Goal: Task Accomplishment & Management: Use online tool/utility

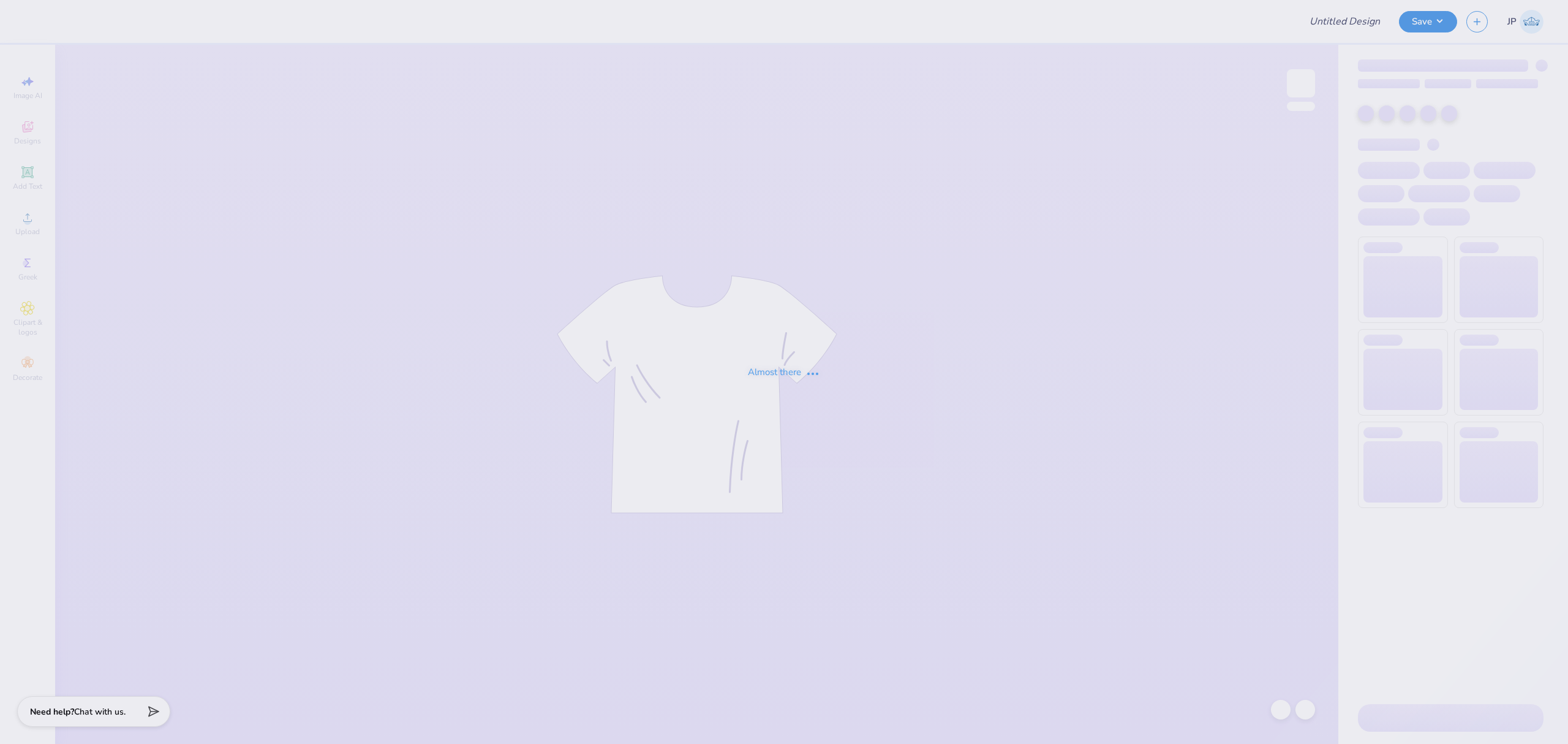
type input "Theta Neon Swap"
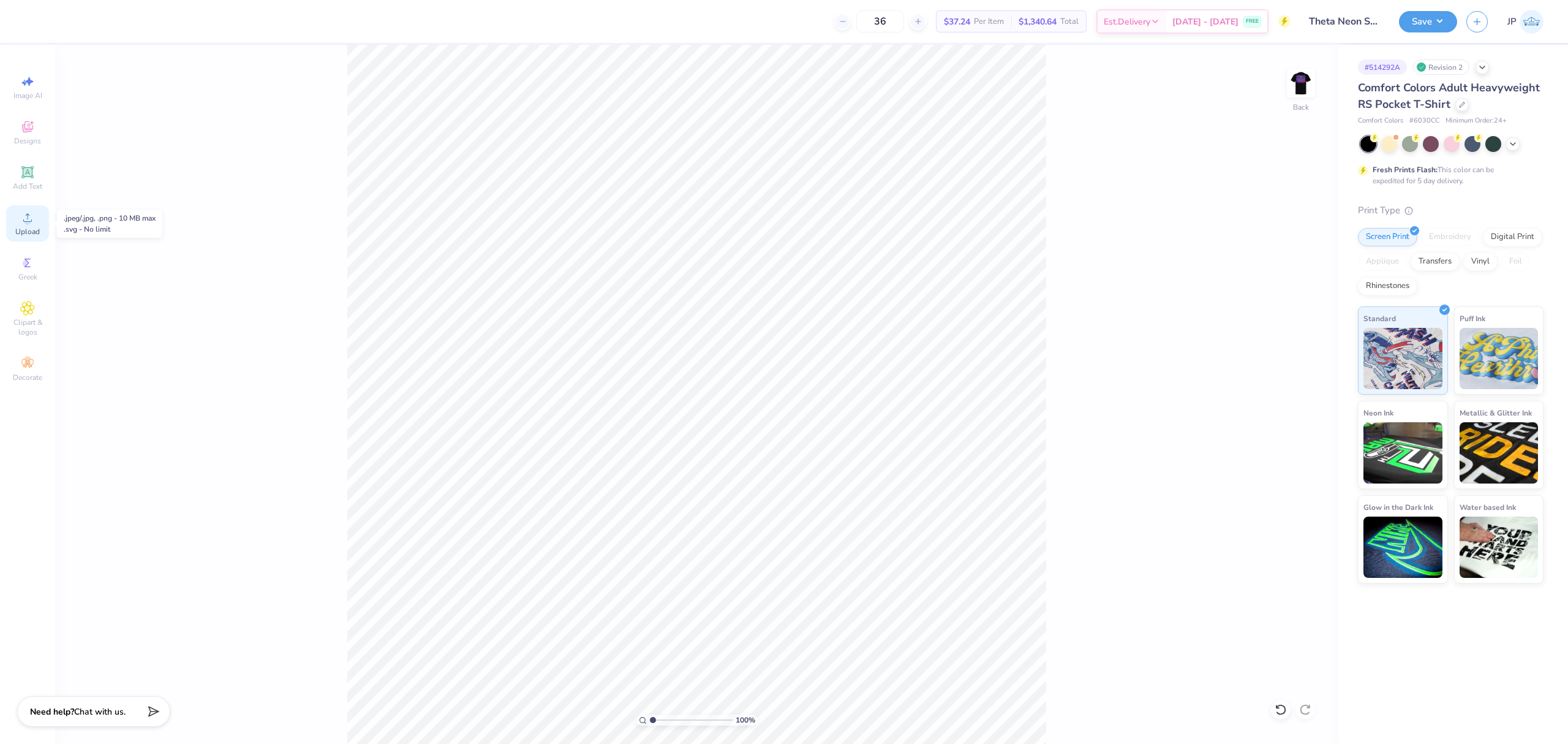
click at [32, 229] on span "Upload" at bounding box center [28, 231] width 24 height 10
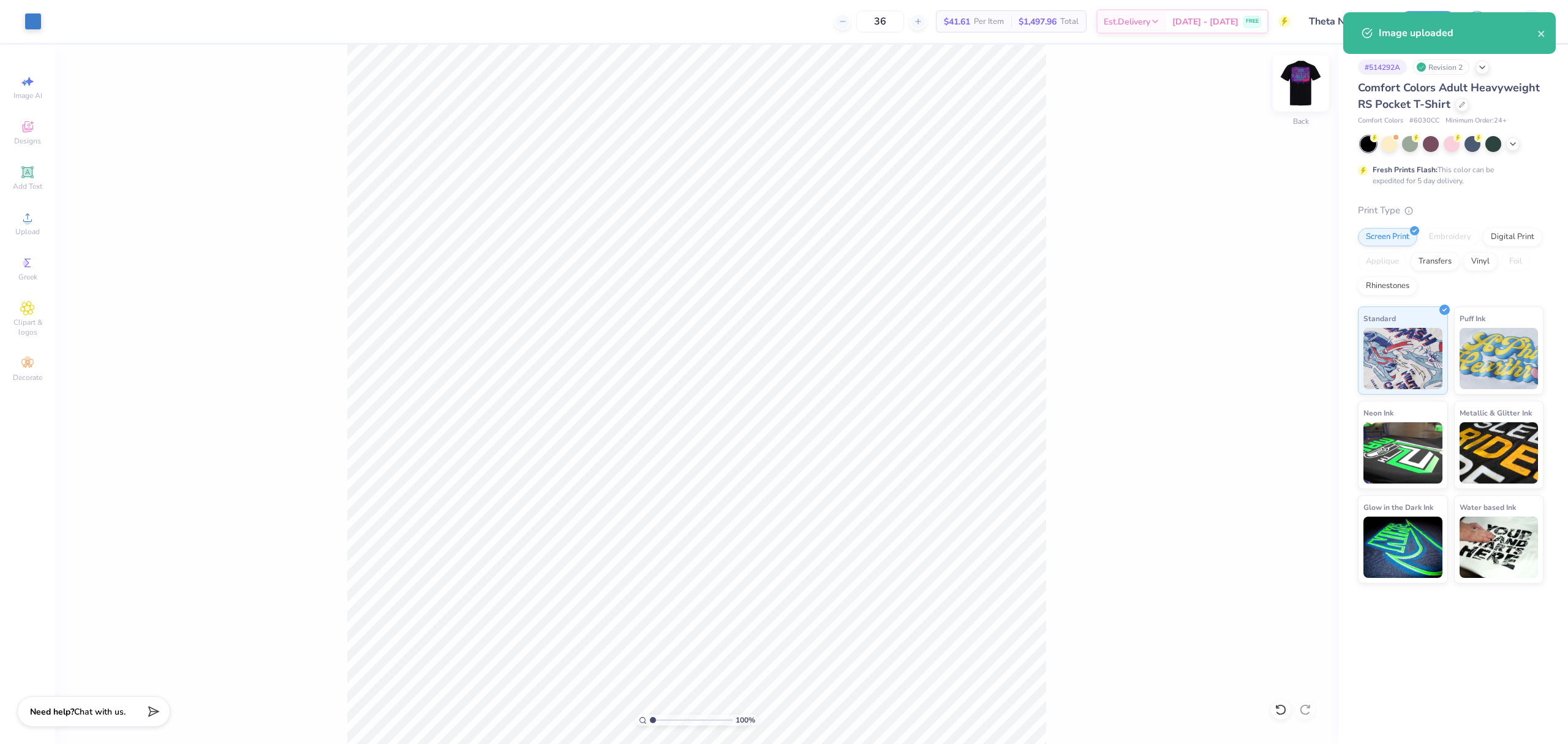
click at [1295, 89] on img at bounding box center [1301, 84] width 49 height 49
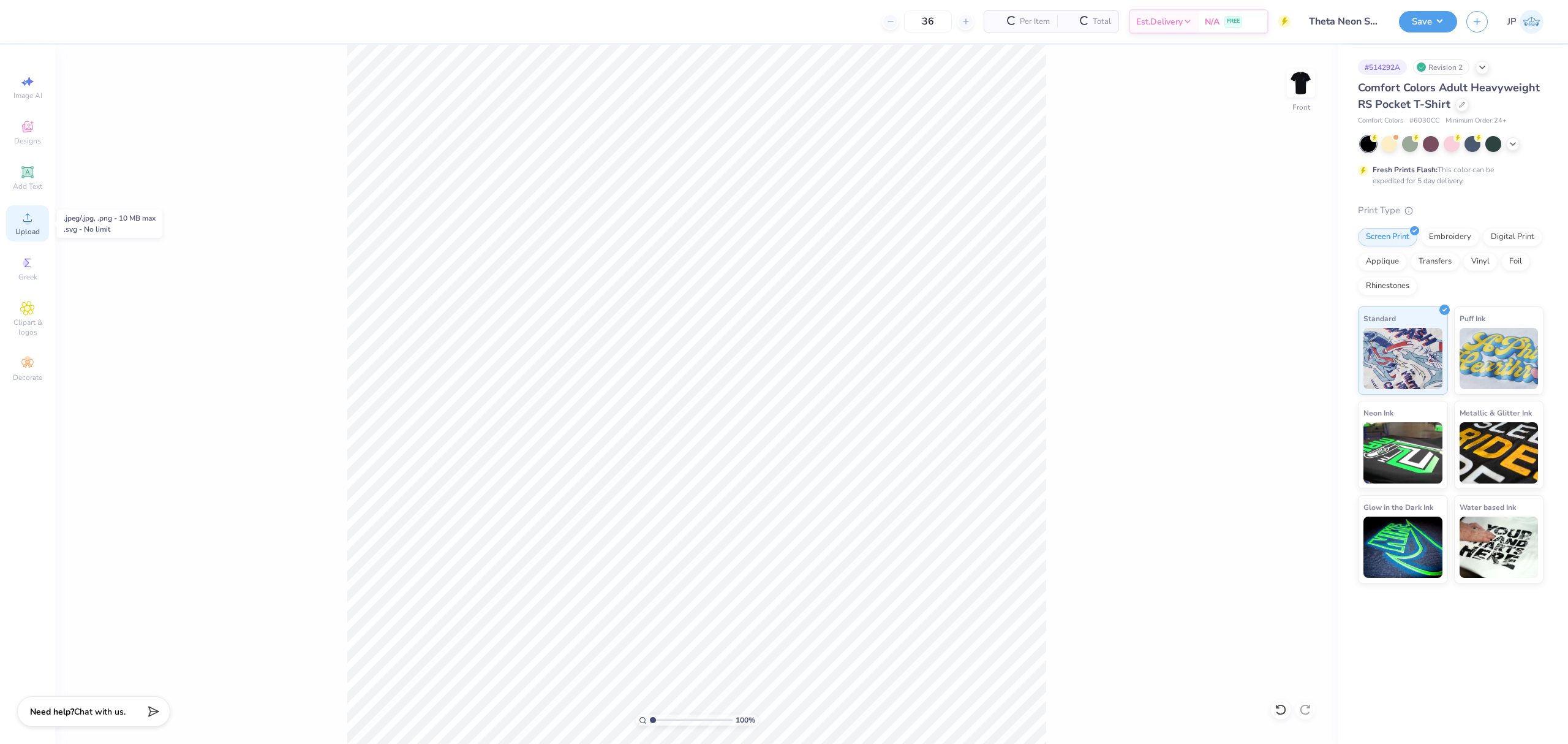
click at [24, 232] on span "Upload" at bounding box center [28, 231] width 24 height 10
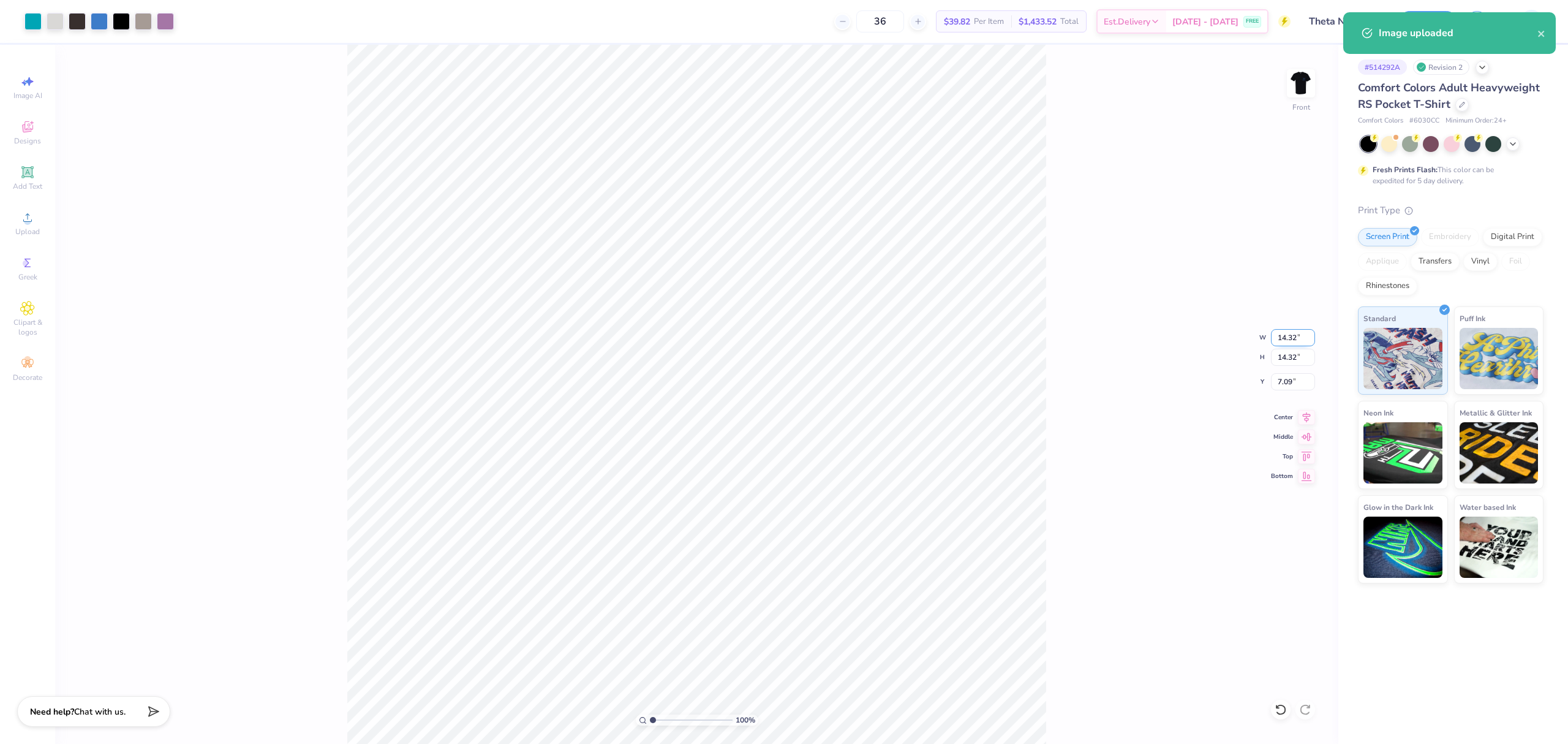
click at [1289, 341] on input "14.32" at bounding box center [1293, 337] width 44 height 17
type input "12.00"
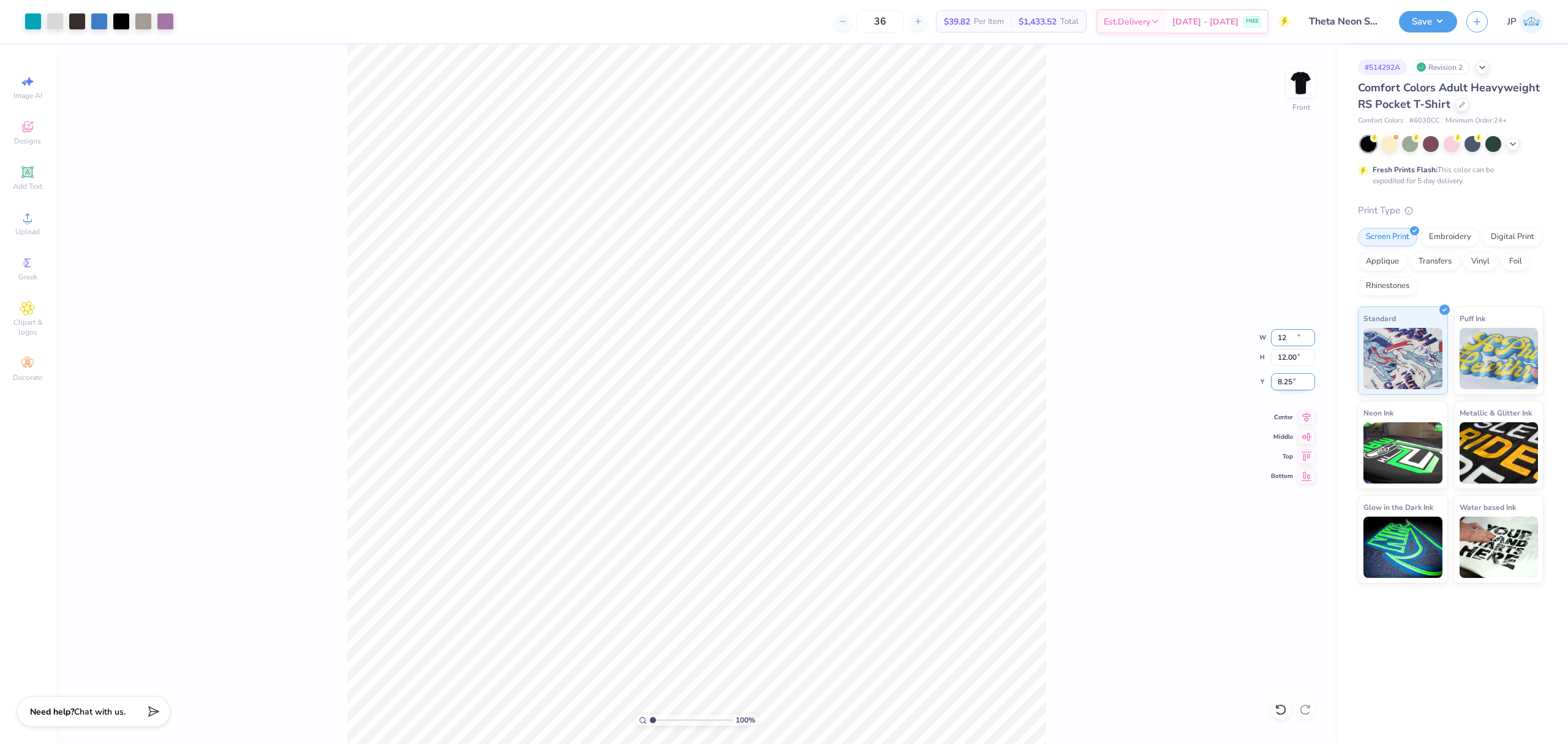
type input "8.25"
click at [1285, 386] on input "8.25" at bounding box center [1293, 382] width 44 height 17
click at [27, 226] on span "Upload" at bounding box center [28, 231] width 24 height 10
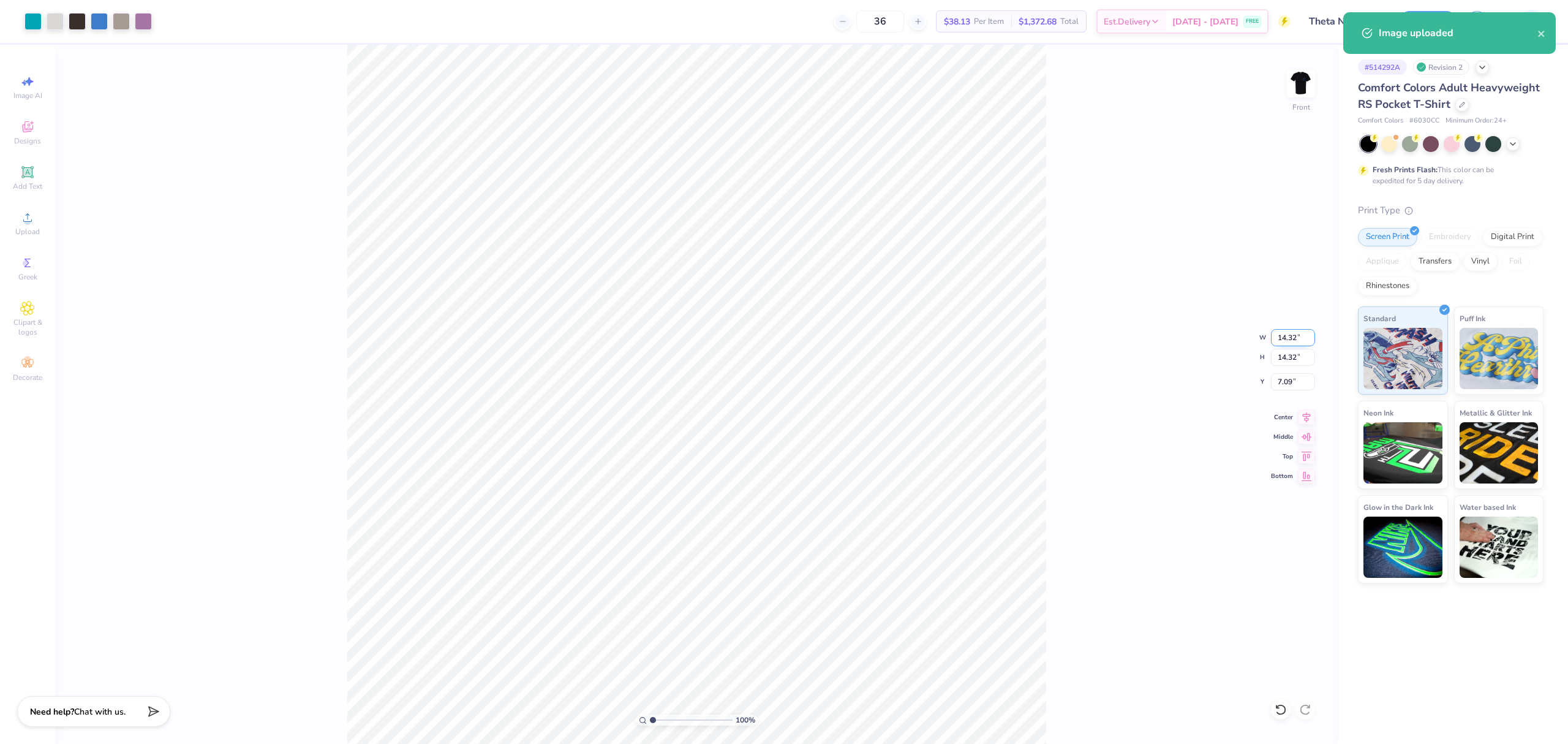
click at [1283, 337] on input "14.32" at bounding box center [1293, 337] width 44 height 17
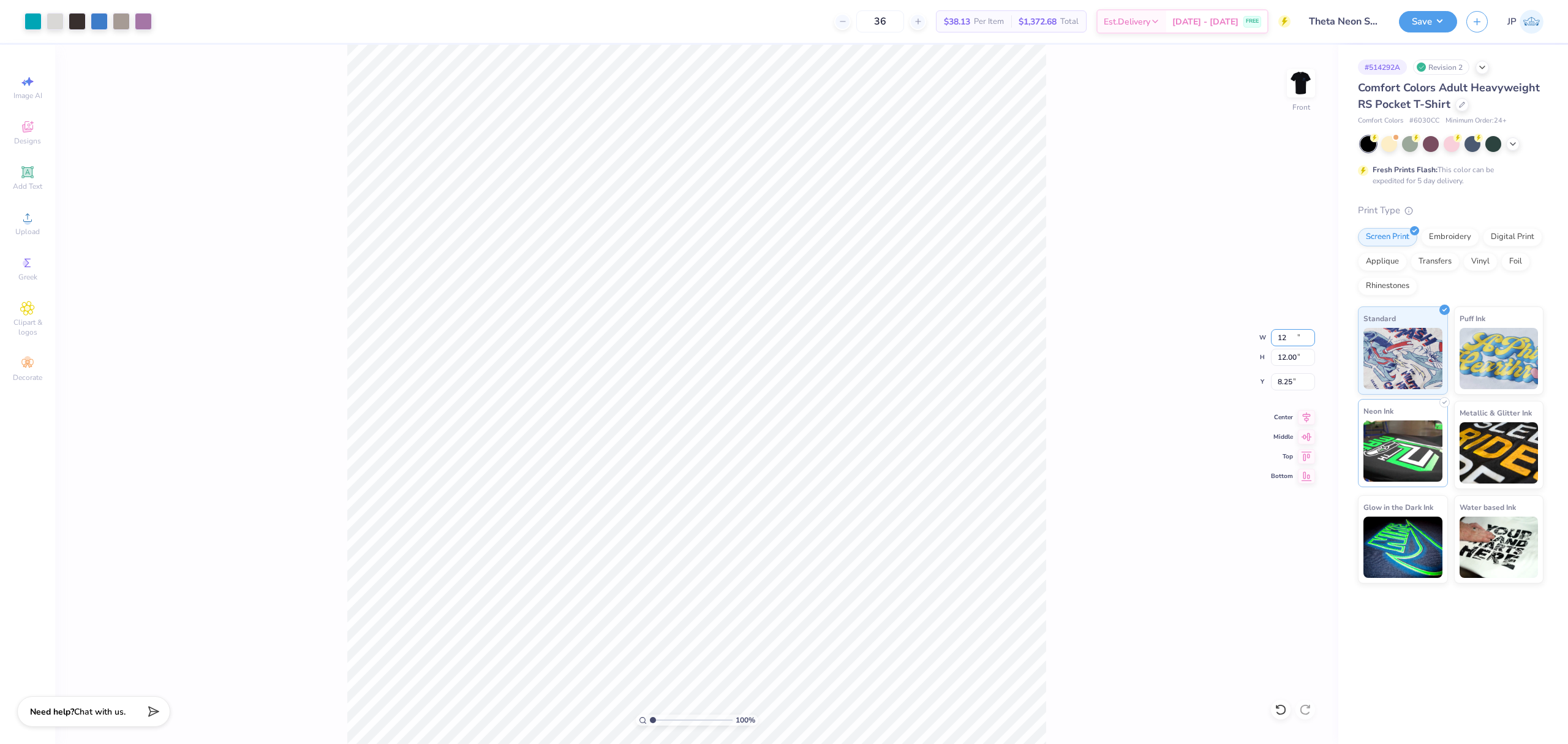
type input "12.00"
click at [1292, 381] on input "8.25" at bounding box center [1293, 382] width 44 height 17
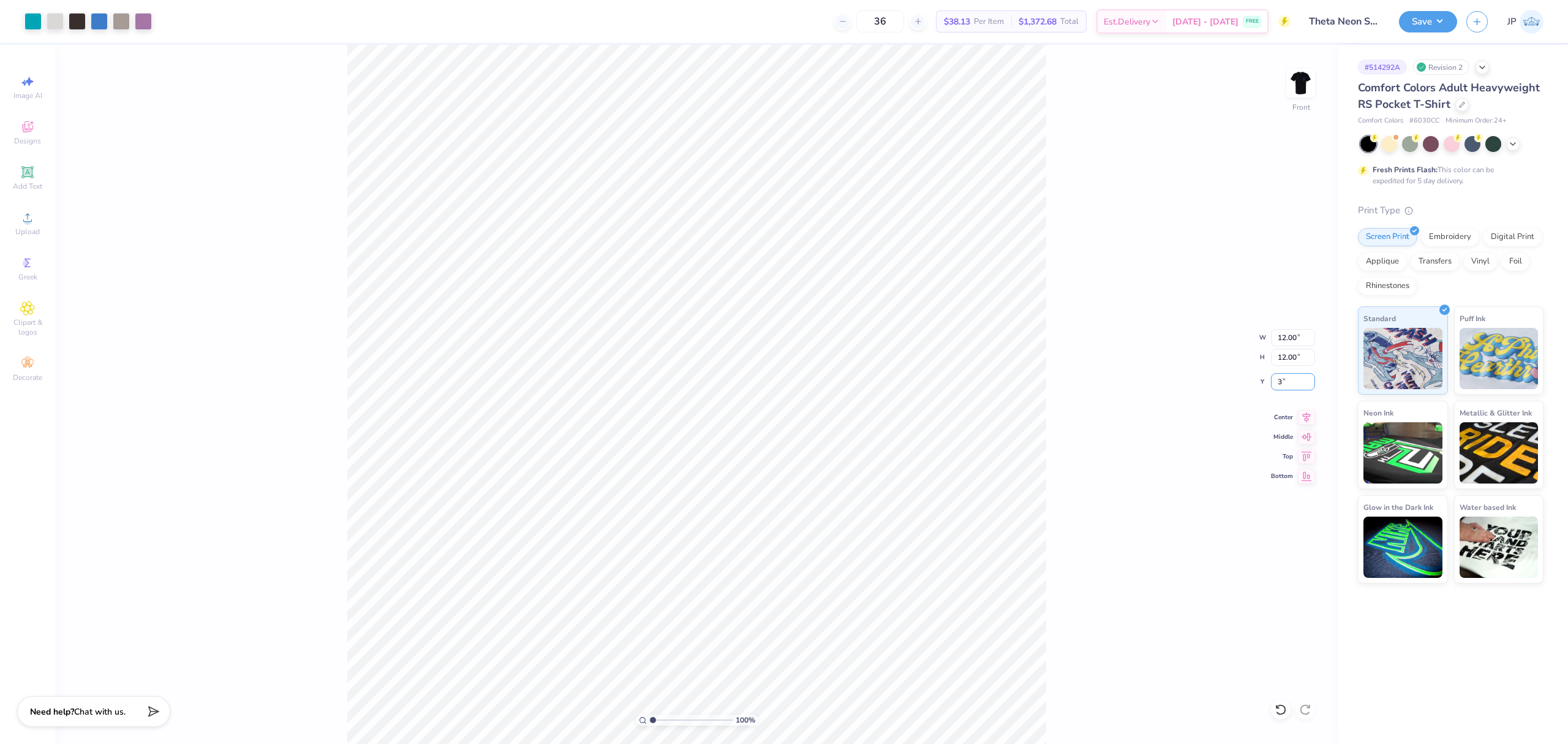
type input "3.00"
click at [1448, 21] on button "Save" at bounding box center [1428, 20] width 58 height 22
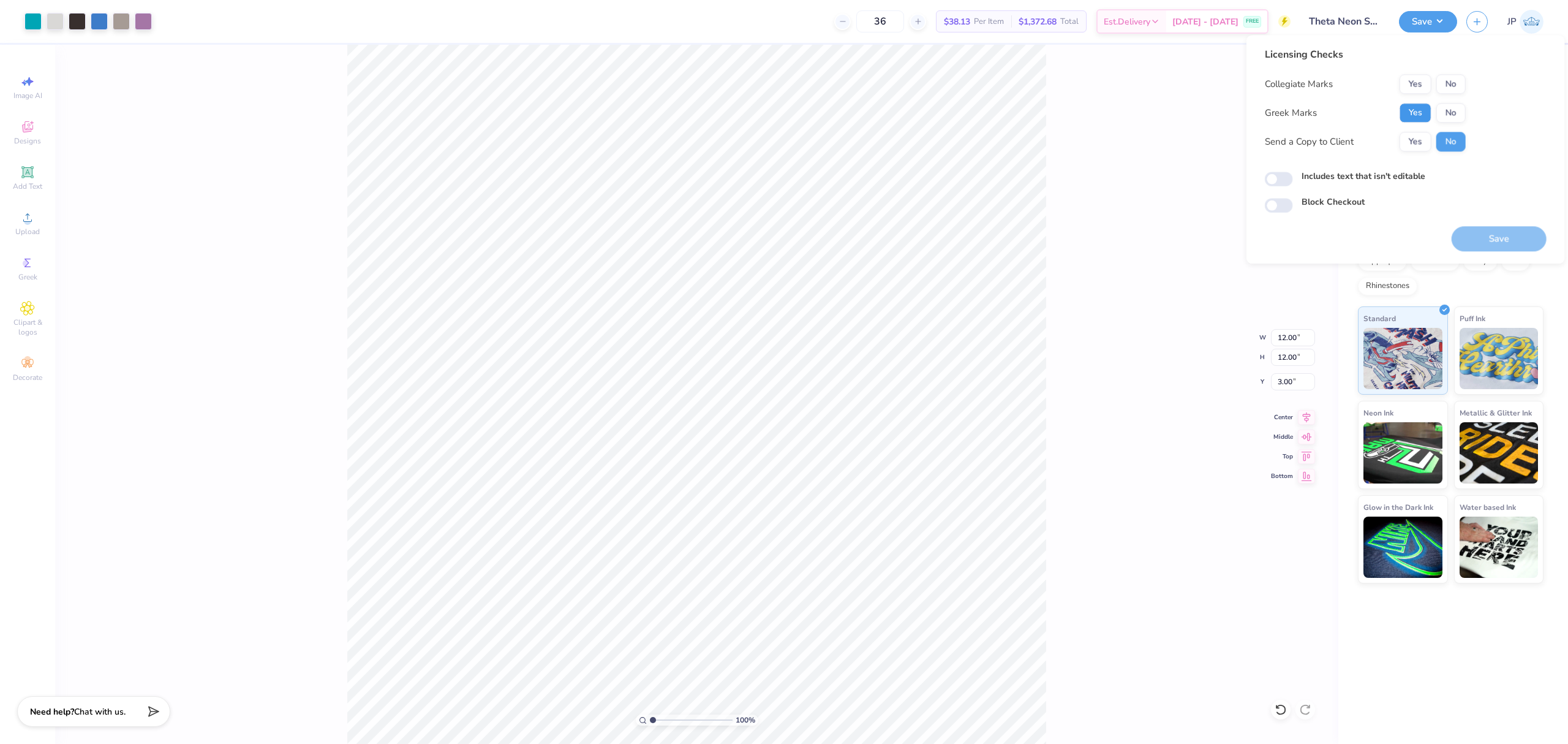
click at [1419, 105] on button "Yes" at bounding box center [1415, 112] width 32 height 20
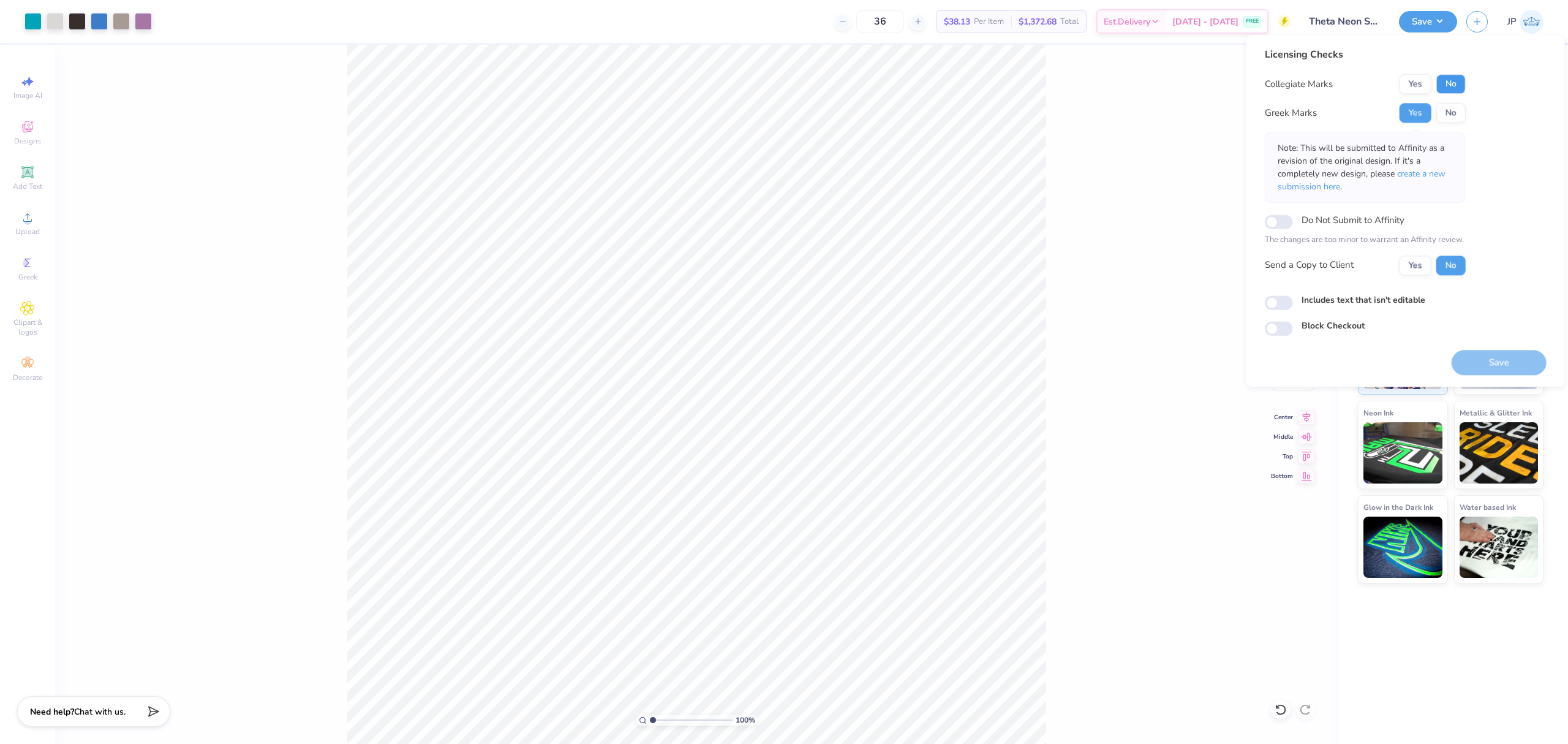
click at [1454, 82] on button "No" at bounding box center [1450, 84] width 29 height 20
click at [1496, 360] on button "Save" at bounding box center [1499, 362] width 95 height 25
